Goal: Entertainment & Leisure: Consume media (video, audio)

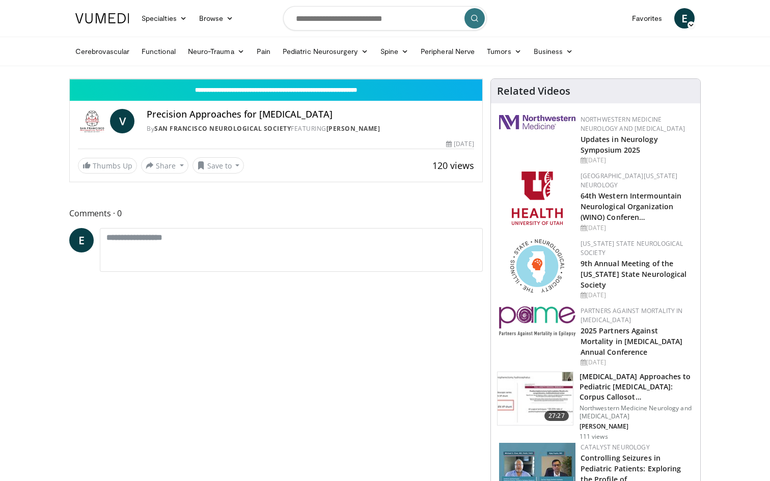
click at [290, 93] on icon "Video Player" at bounding box center [276, 79] width 29 height 29
